Goal: Find specific fact: Find specific fact

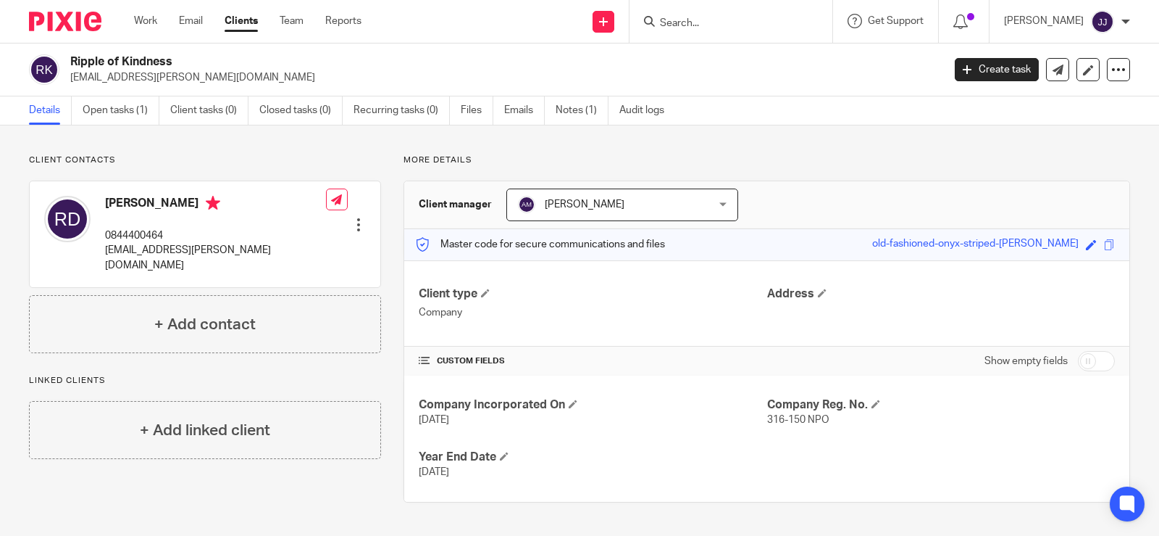
click at [689, 20] on input "Search" at bounding box center [724, 23] width 130 height 13
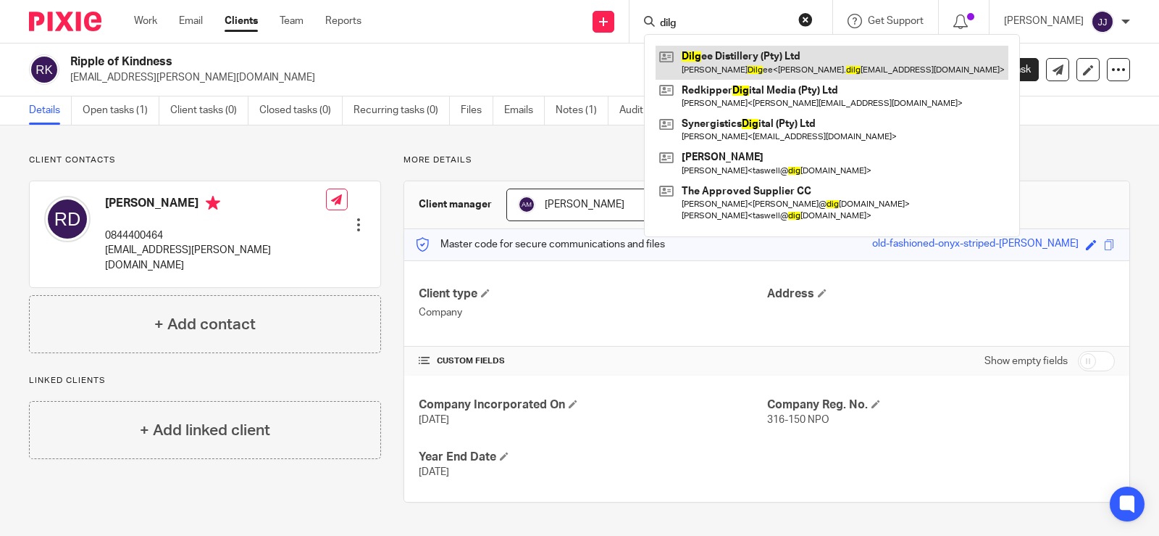
type input "dilg"
click at [794, 57] on link at bounding box center [832, 62] width 353 height 33
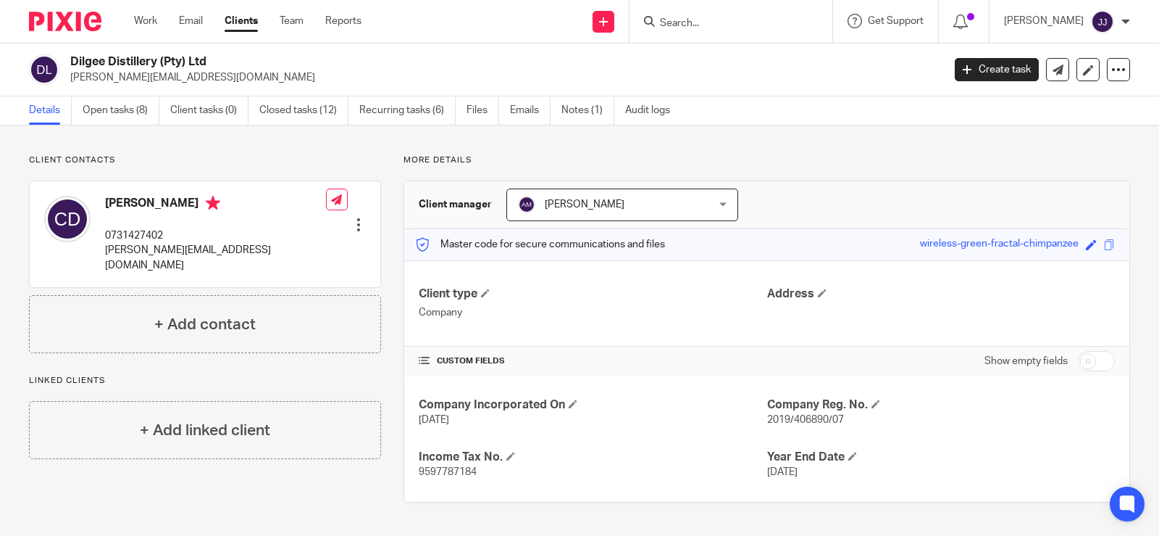
click at [791, 430] on div "Company Incorporated On [DATE] Company Reg. No. 2019/406890/07 Income Tax No. 9…" at bounding box center [766, 438] width 725 height 126
click at [789, 421] on span "2019/406890/07" at bounding box center [805, 420] width 77 height 10
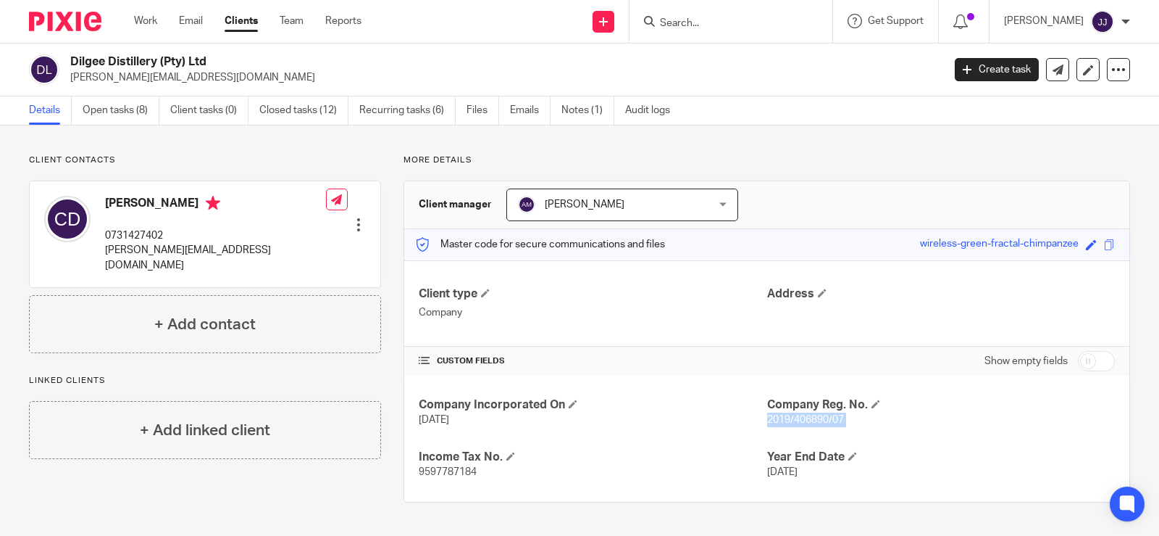
copy p "2019/406890/07"
click at [661, 27] on input "Search" at bounding box center [724, 23] width 130 height 13
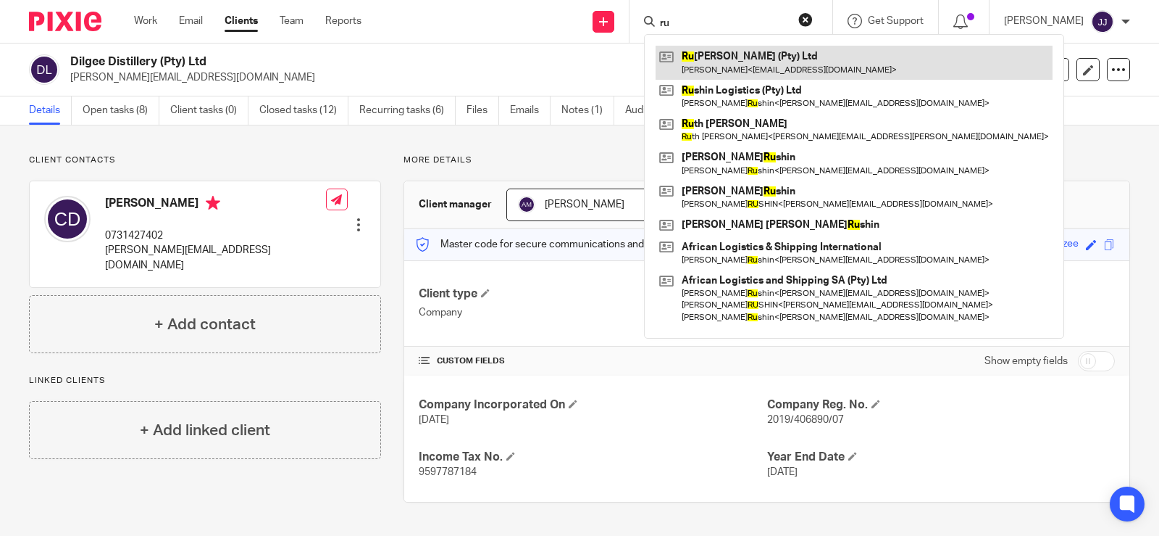
type input "ru"
click at [690, 65] on link at bounding box center [854, 62] width 397 height 33
